Goal: Navigation & Orientation: Find specific page/section

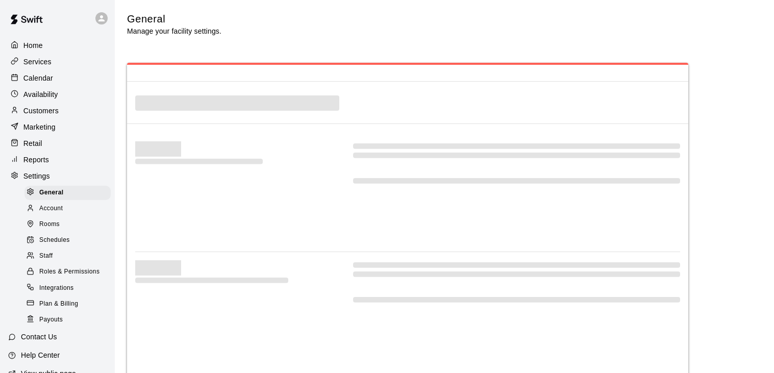
select select "**"
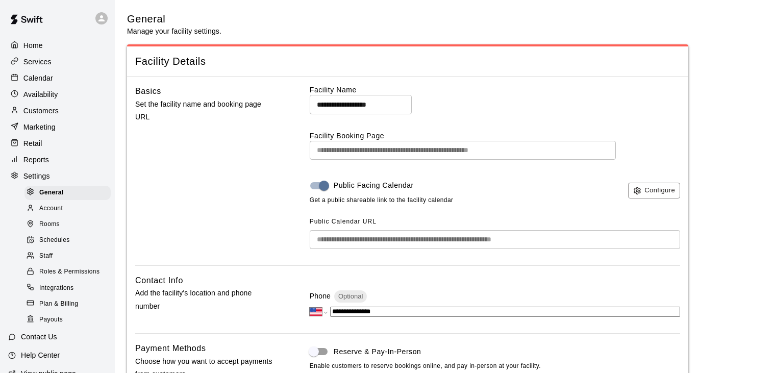
scroll to position [1908, 0]
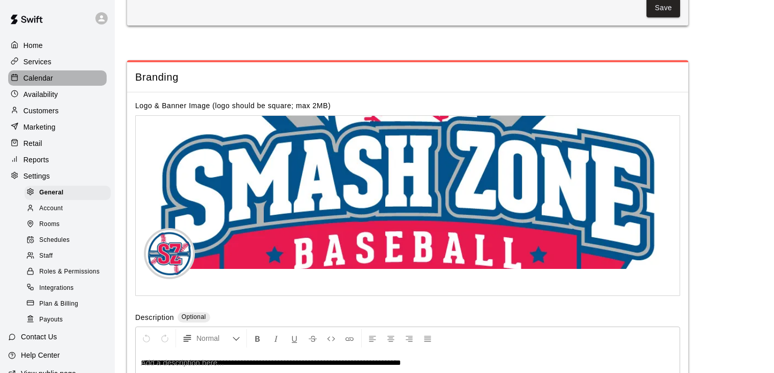
click at [40, 79] on p "Calendar" at bounding box center [38, 78] width 30 height 10
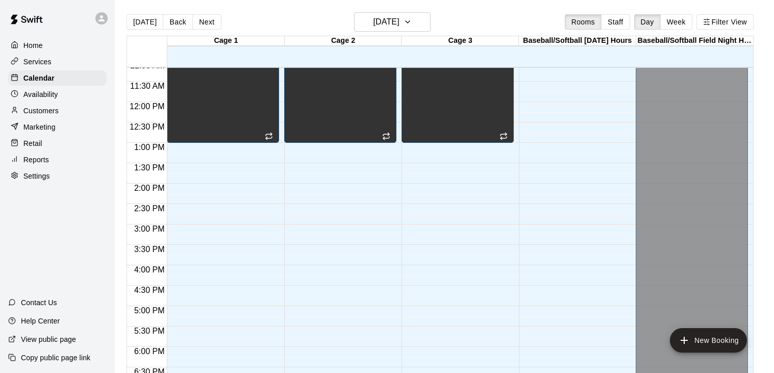
scroll to position [454, 0]
